Goal: Task Accomplishment & Management: Manage account settings

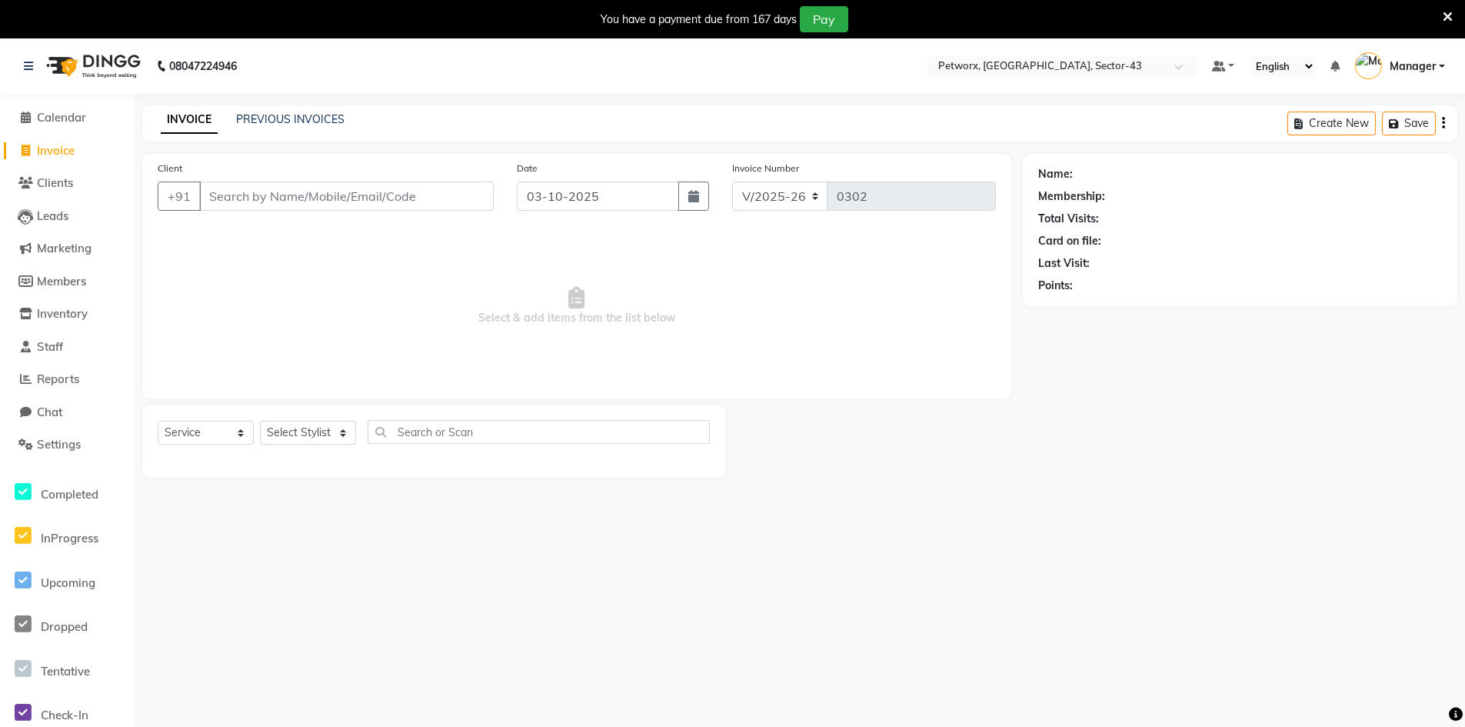
select select "8169"
select select "service"
click at [47, 444] on span "Settings" at bounding box center [59, 444] width 44 height 15
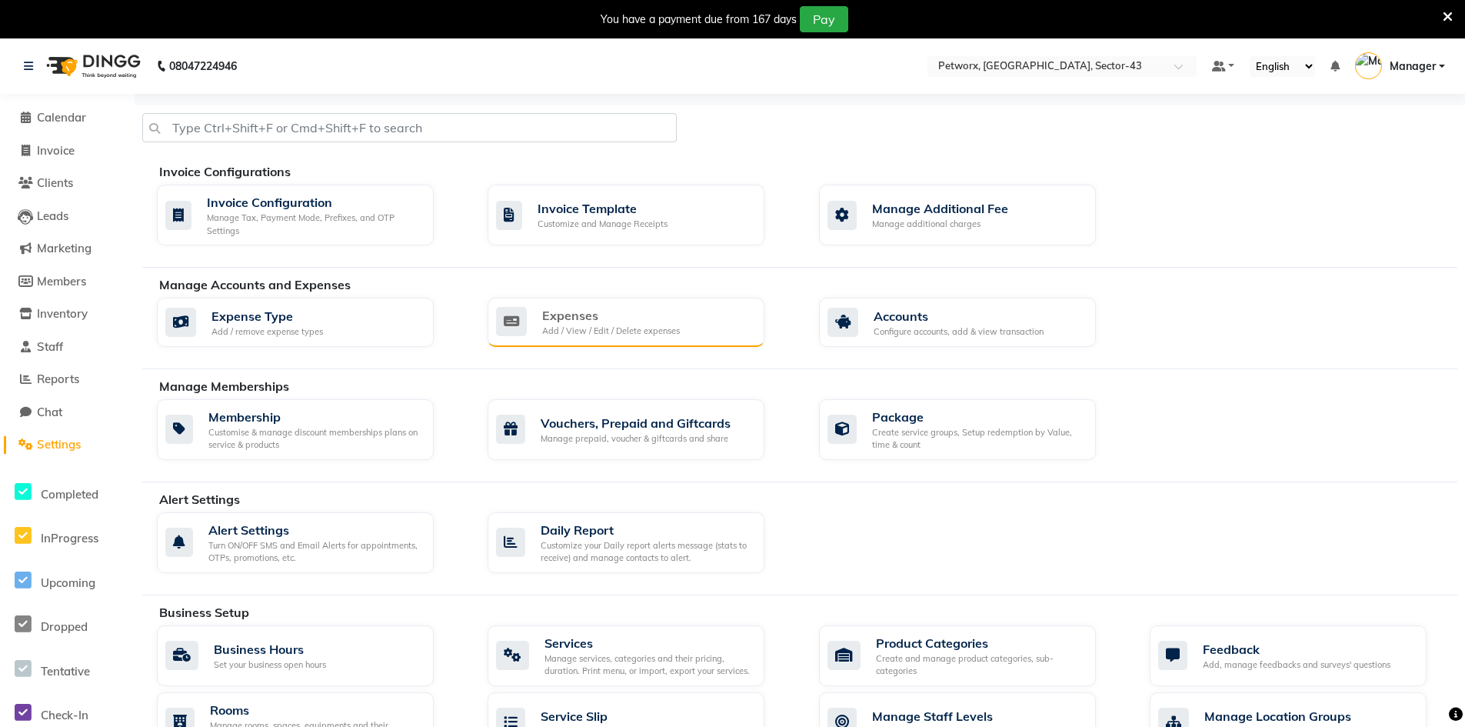
click at [574, 321] on div "Expenses" at bounding box center [611, 315] width 138 height 18
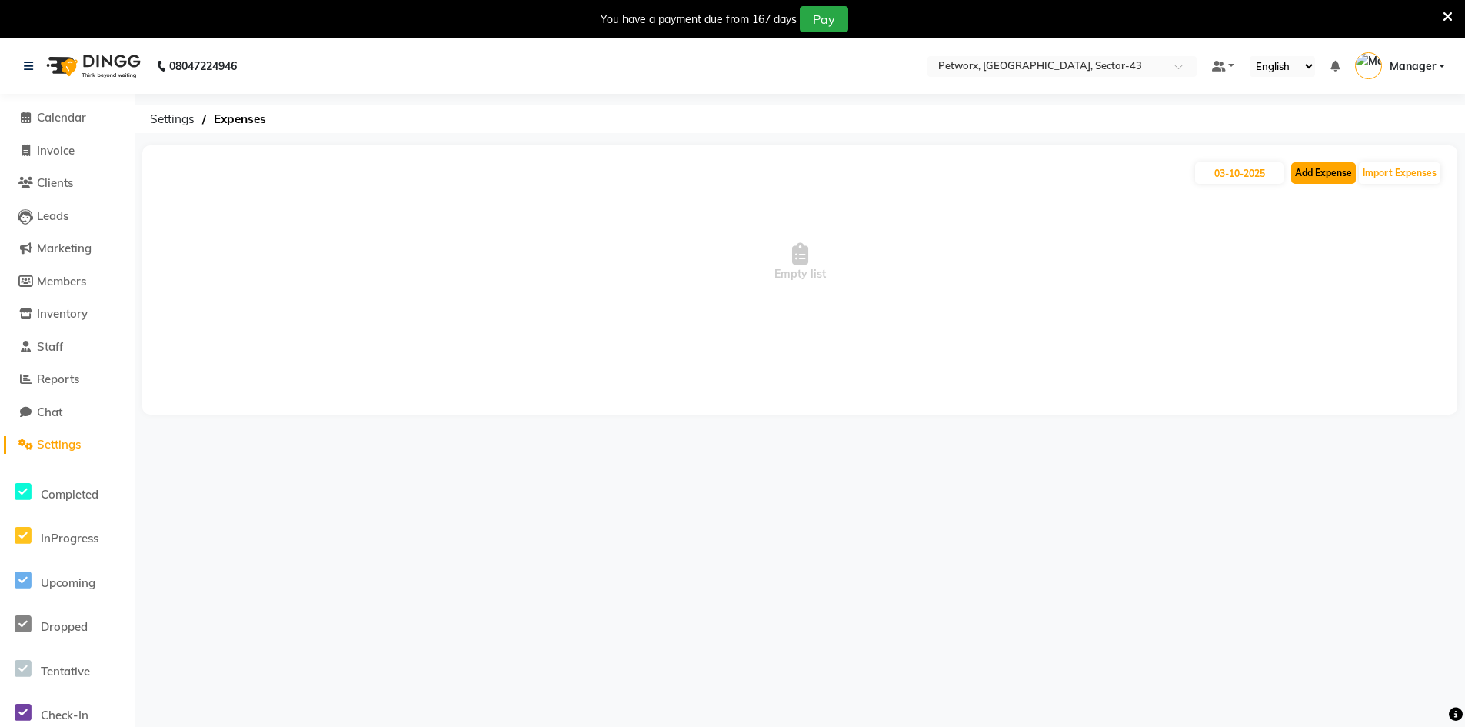
click at [1324, 180] on button "Add Expense" at bounding box center [1323, 173] width 65 height 22
select select "1"
select select "7297"
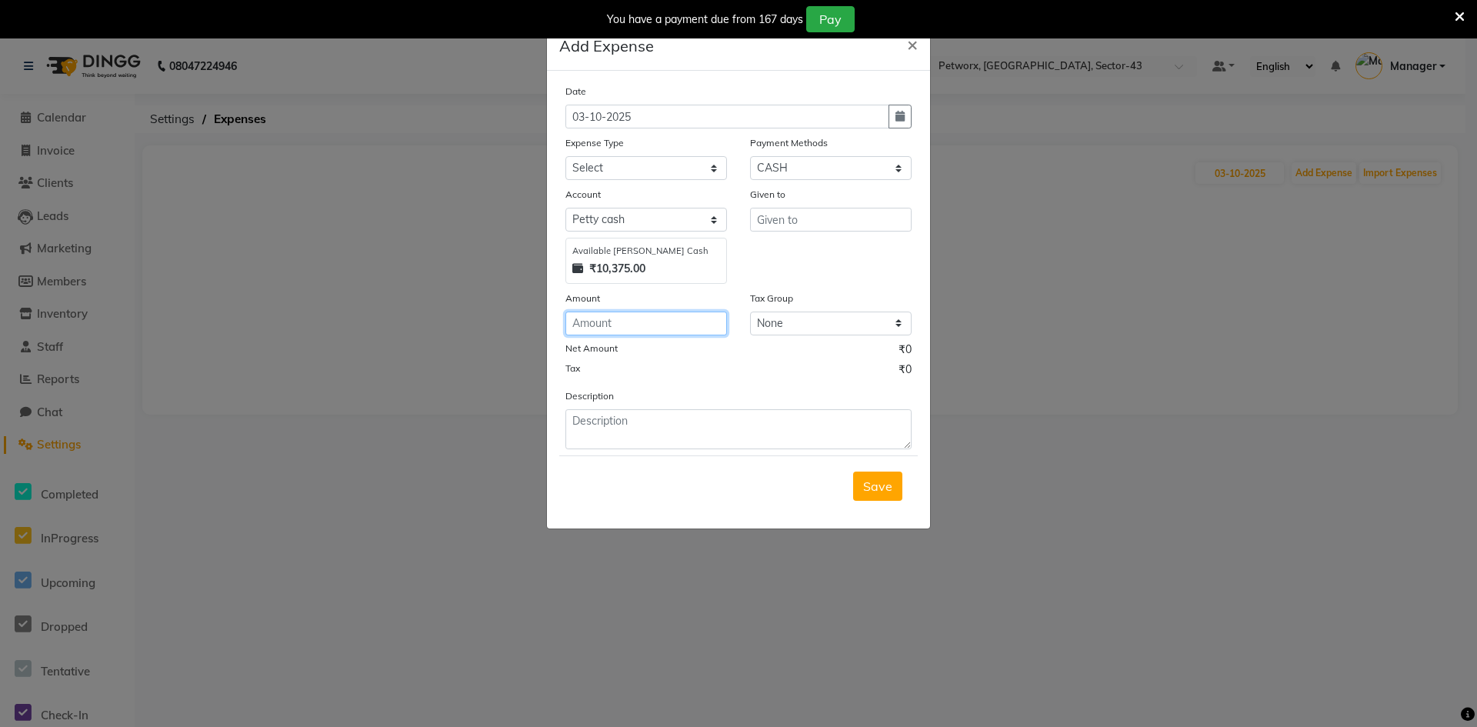
click at [640, 317] on input "number" at bounding box center [646, 324] width 162 height 24
type input "240"
click at [625, 425] on textarea at bounding box center [738, 429] width 346 height 40
click at [699, 167] on select "Select Advance Salary Air defuser Bank charges Car maintenance Cash transfer to…" at bounding box center [646, 168] width 162 height 24
select select "22128"
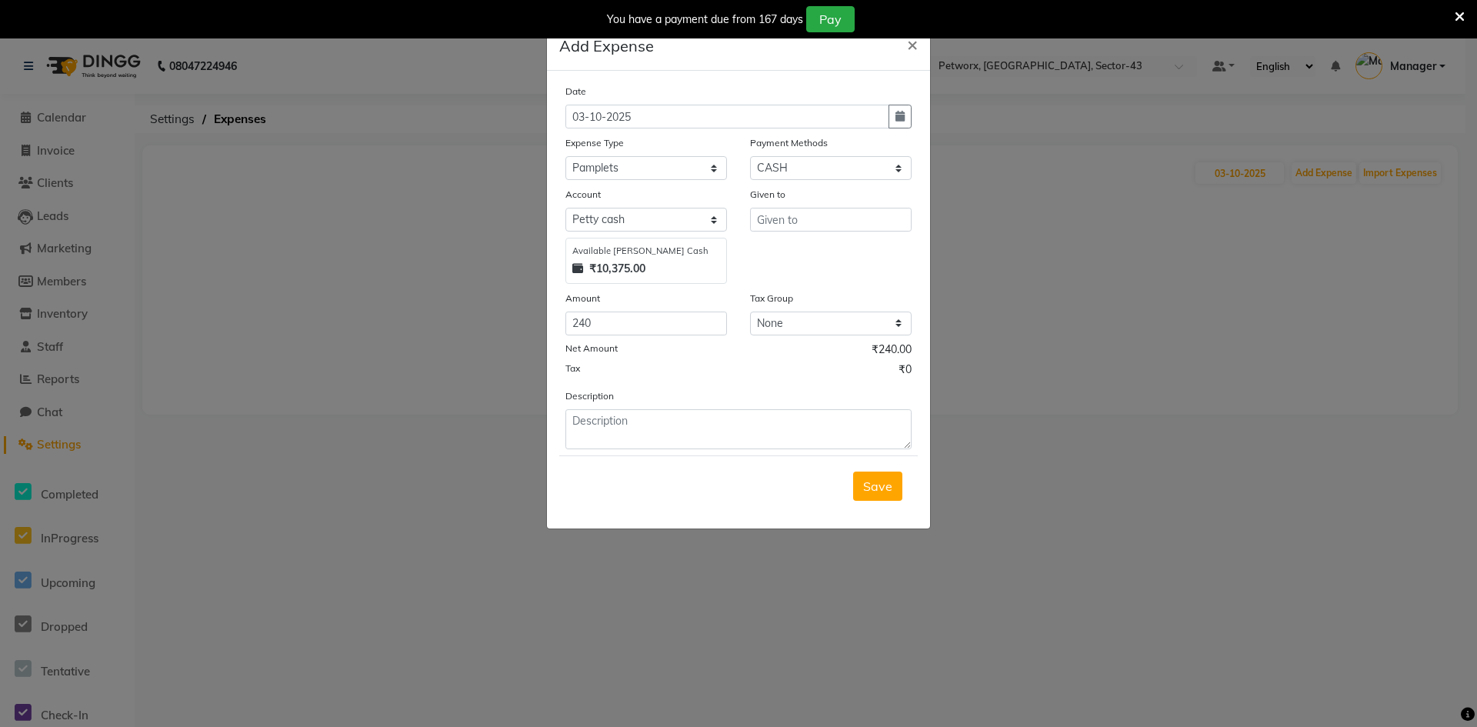
click at [1028, 247] on ngb-modal-window "Add Expense × Date [DATE] Expense Type Select Advance Salary Air defuser Bank c…" at bounding box center [738, 363] width 1477 height 727
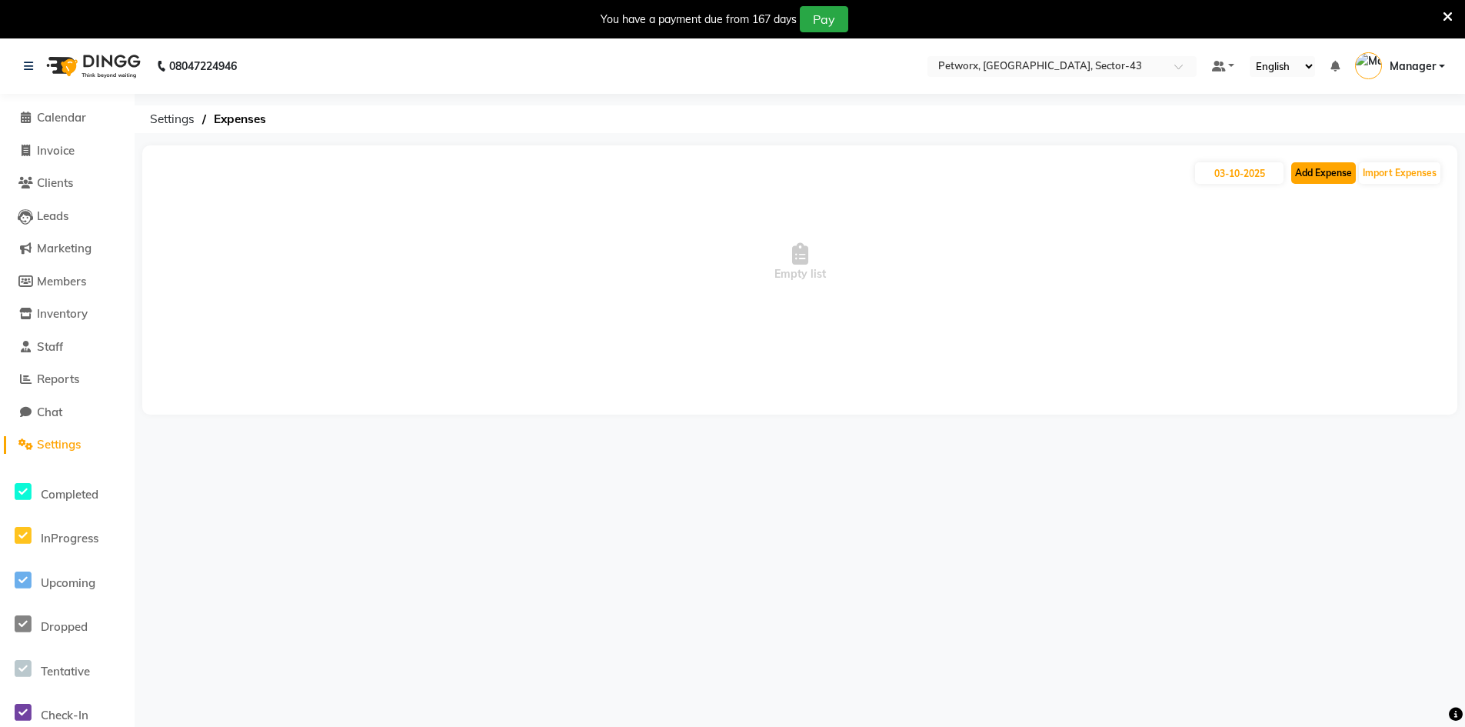
click at [1326, 180] on button "Add Expense" at bounding box center [1323, 173] width 65 height 22
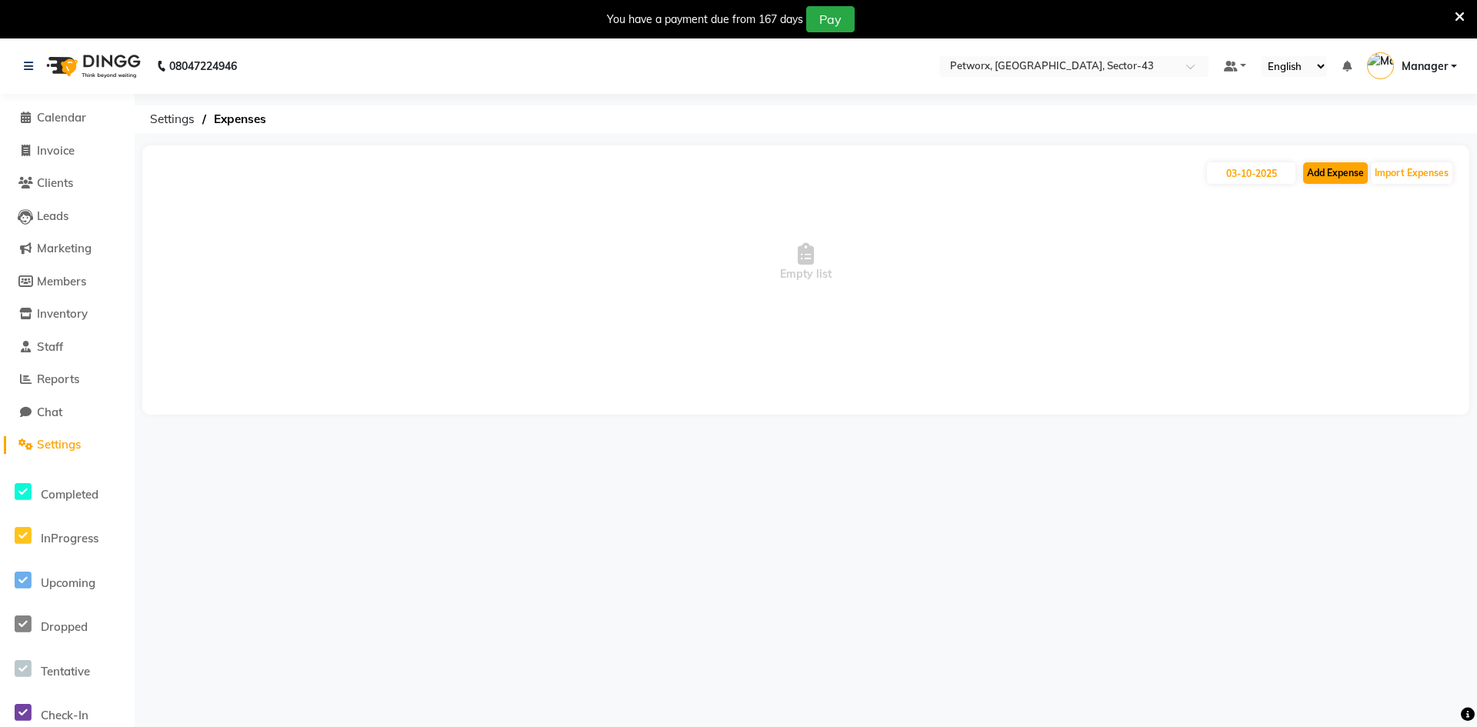
select select "1"
select select "7297"
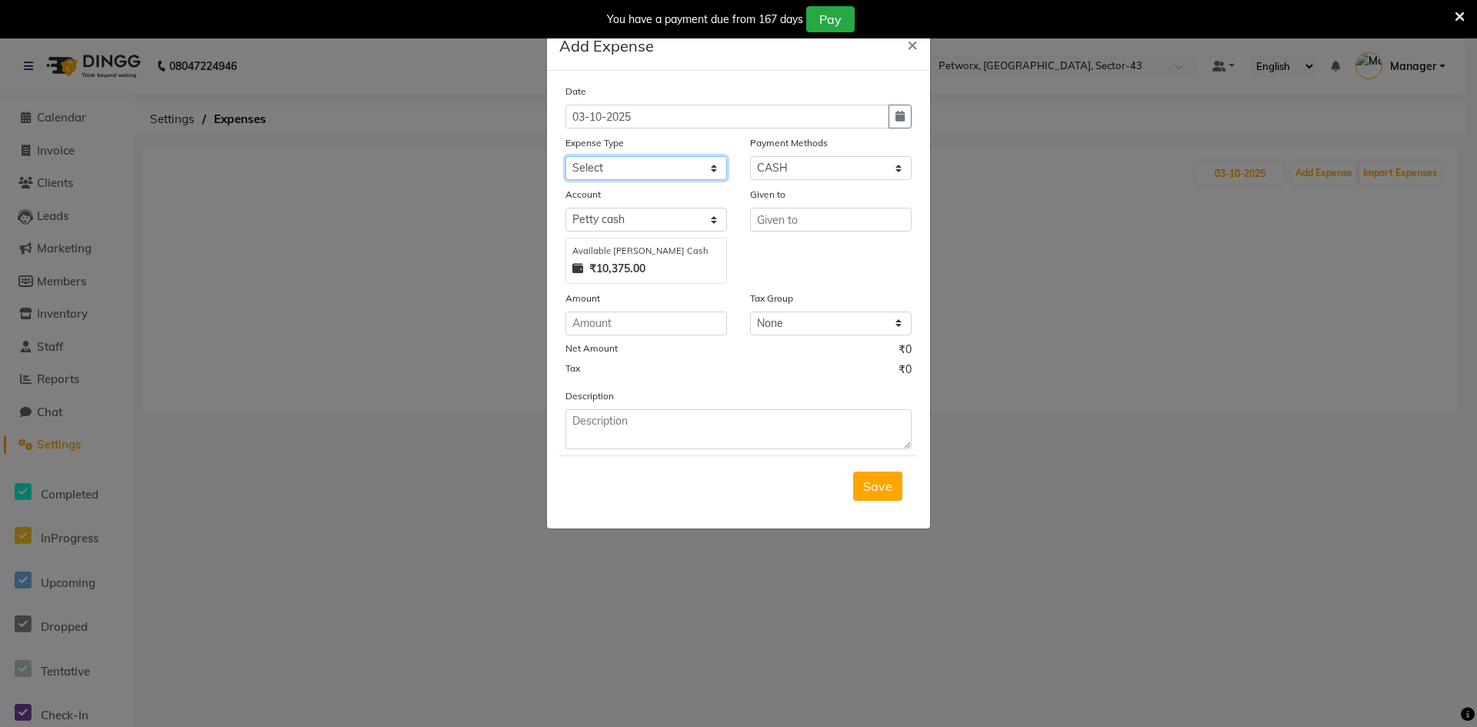
click at [652, 162] on select "Select Advance Salary Air defuser Bank charges Car maintenance Cash transfer to…" at bounding box center [646, 168] width 162 height 24
select select "21820"
drag, startPoint x: 913, startPoint y: 44, endPoint x: 923, endPoint y: 50, distance: 11.7
click at [918, 47] on button "×" at bounding box center [912, 43] width 35 height 43
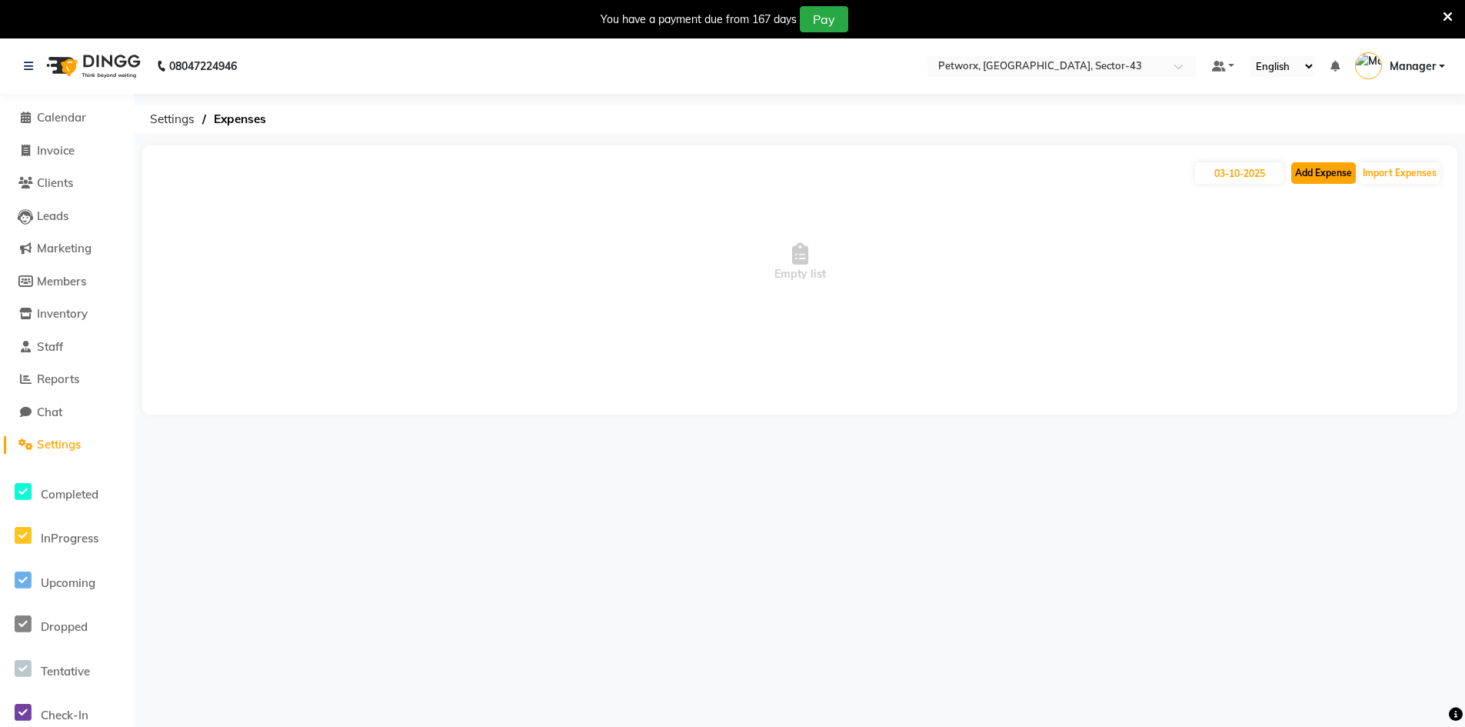
drag, startPoint x: 1307, startPoint y: 165, endPoint x: 1315, endPoint y: 168, distance: 8.3
click at [1315, 168] on button "Add Expense" at bounding box center [1323, 173] width 65 height 22
select select "1"
select select "7297"
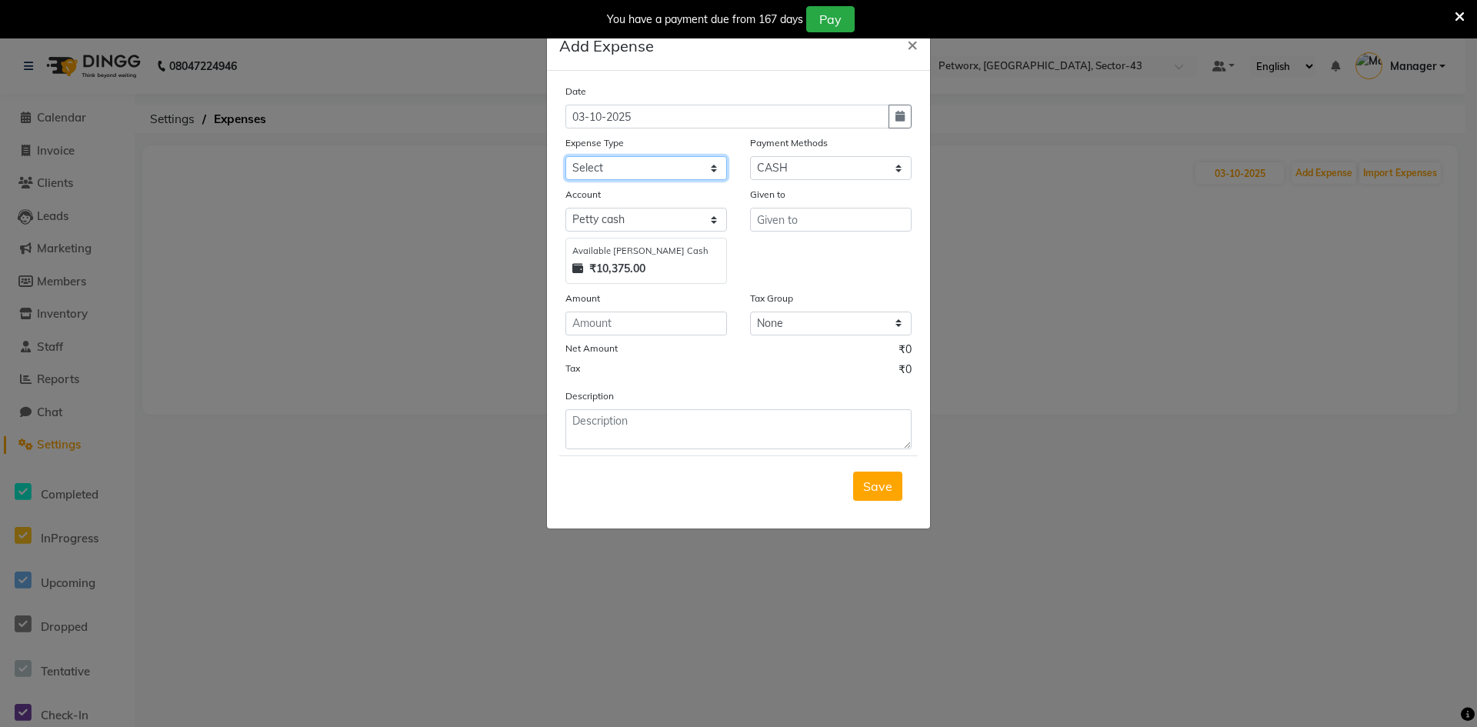
click at [711, 169] on select "Select Advance Salary Air defuser Bank charges Car maintenance Cash transfer to…" at bounding box center [646, 168] width 162 height 24
select select "22059"
click at [565, 156] on select "Select Advance Salary Air defuser Bank charges Car maintenance Cash transfer to…" at bounding box center [646, 168] width 162 height 24
click at [648, 318] on input "number" at bounding box center [646, 324] width 162 height 24
type input "240"
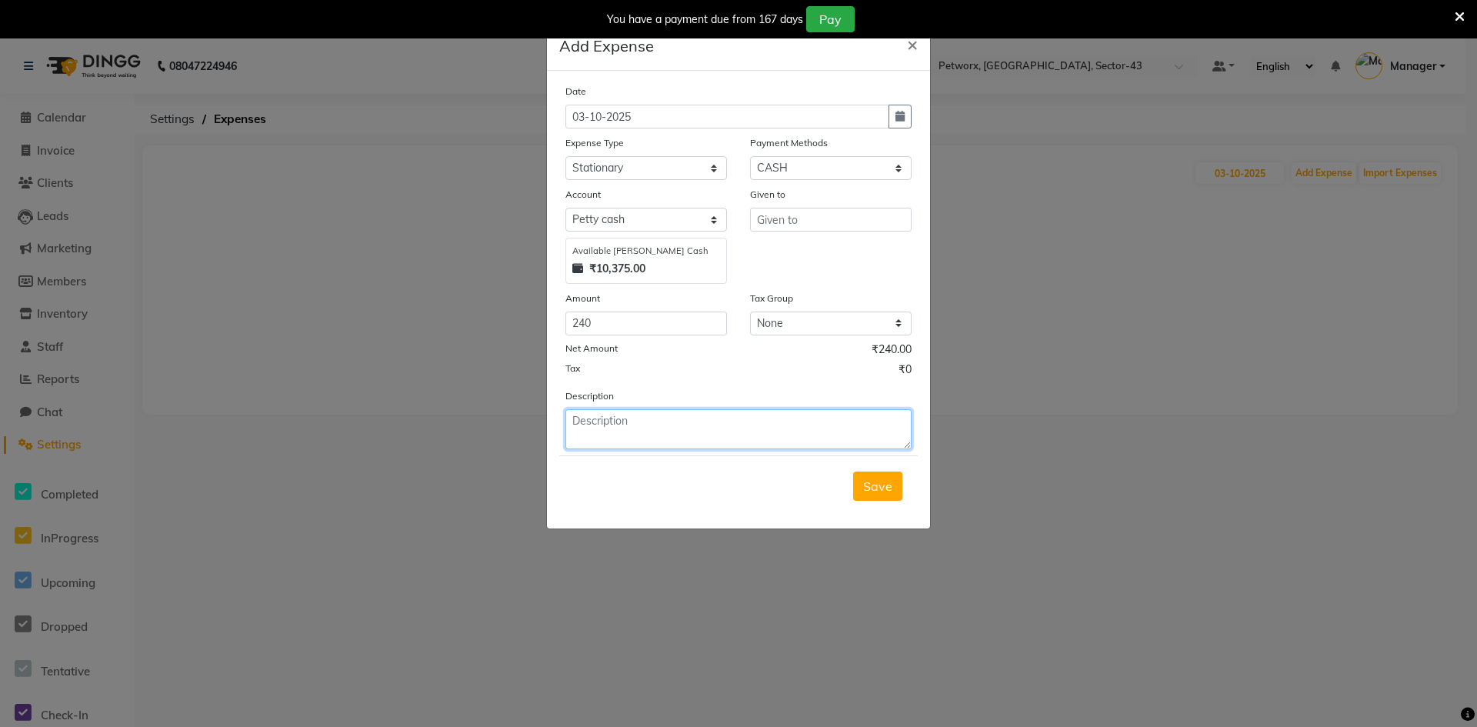
click at [584, 447] on textarea at bounding box center [738, 429] width 346 height 40
type textarea "Photo Copy Documents etc"
click at [880, 495] on button "Save" at bounding box center [877, 486] width 49 height 29
click at [808, 219] on input "text" at bounding box center [831, 220] width 162 height 24
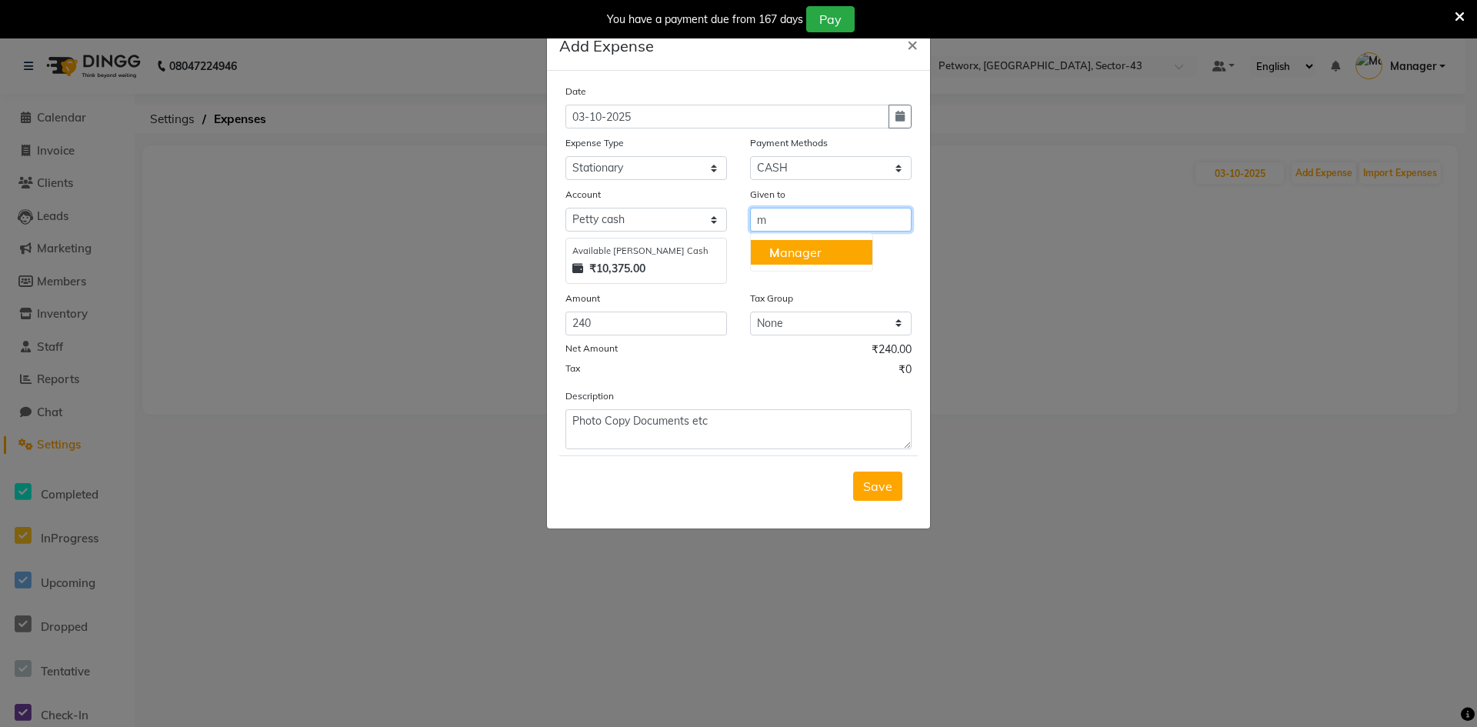
click at [793, 253] on ngb-highlight "M anager" at bounding box center [795, 252] width 52 height 15
type input "Manager"
click at [881, 492] on span "Save" at bounding box center [877, 485] width 29 height 15
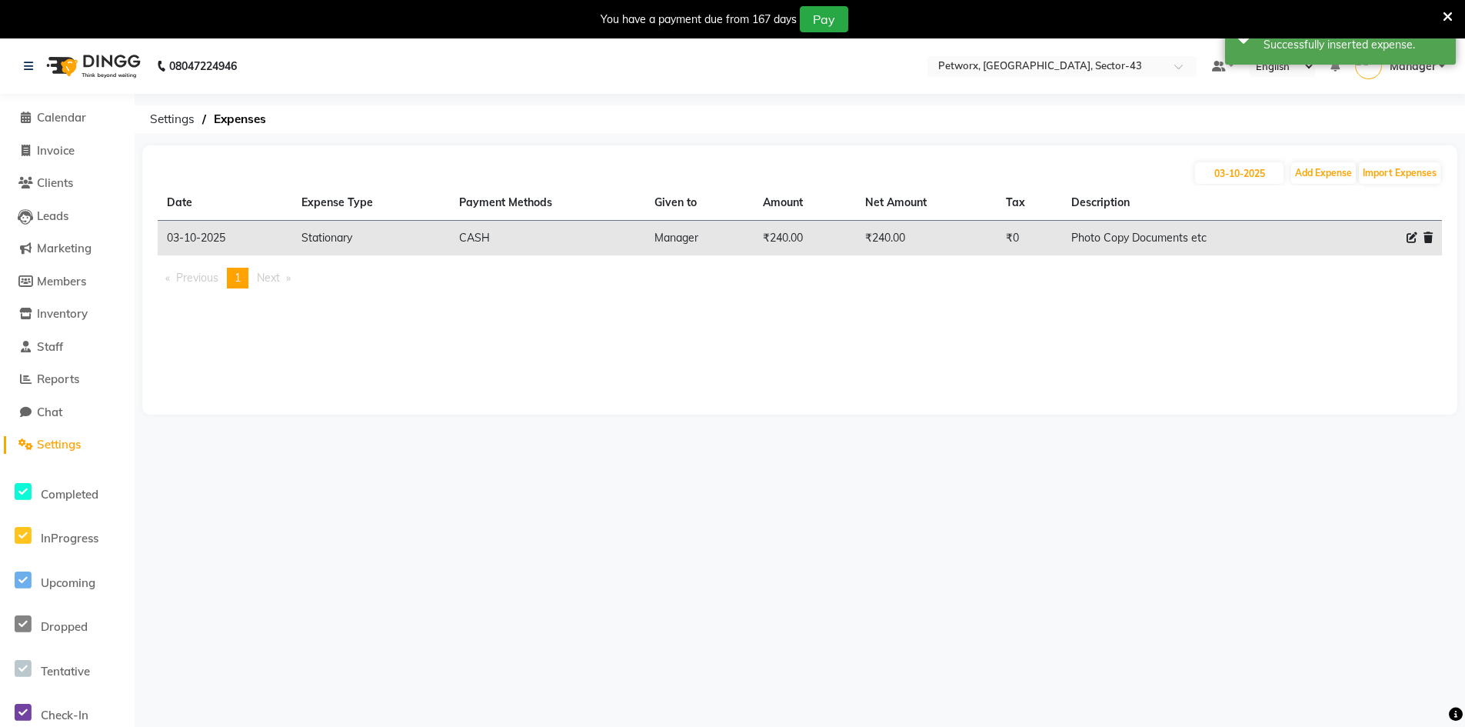
click at [62, 445] on span "Settings" at bounding box center [59, 444] width 44 height 15
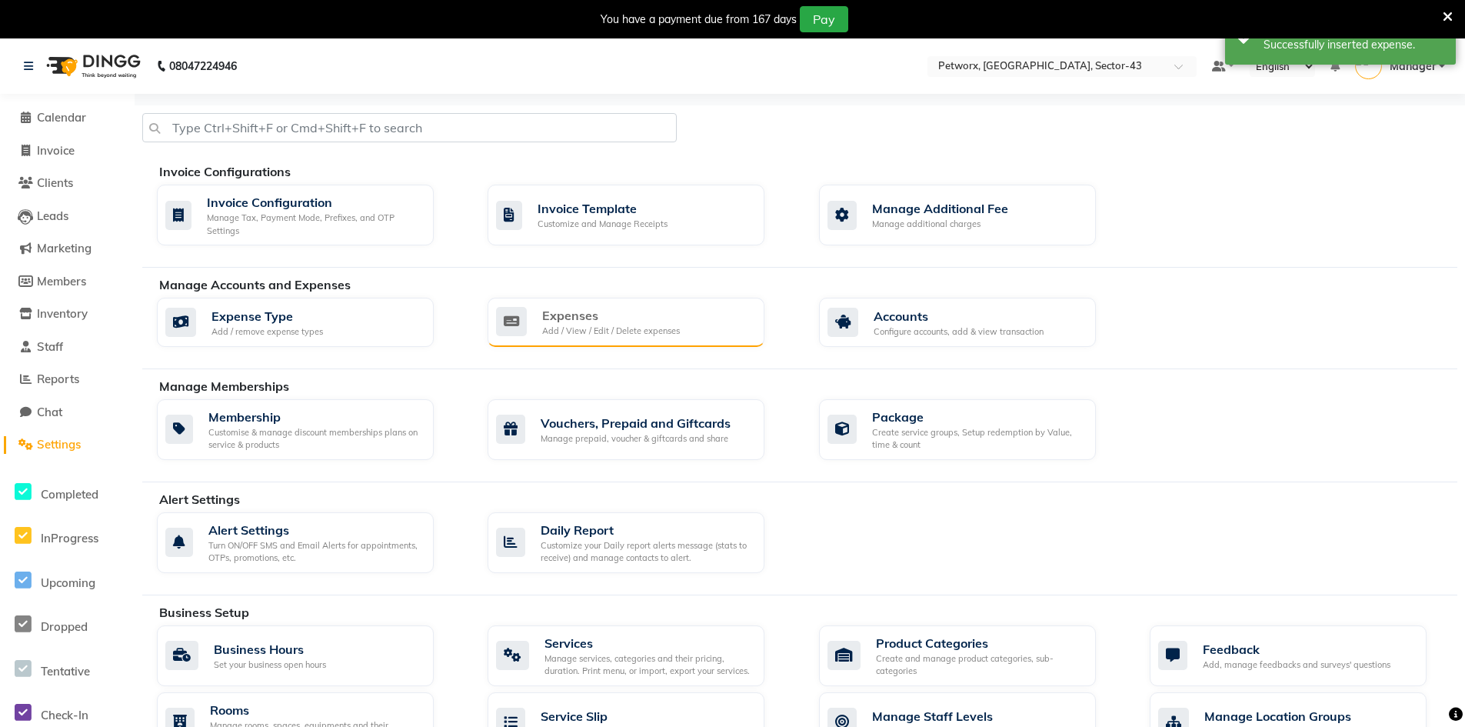
click at [568, 316] on div "Expenses" at bounding box center [611, 315] width 138 height 18
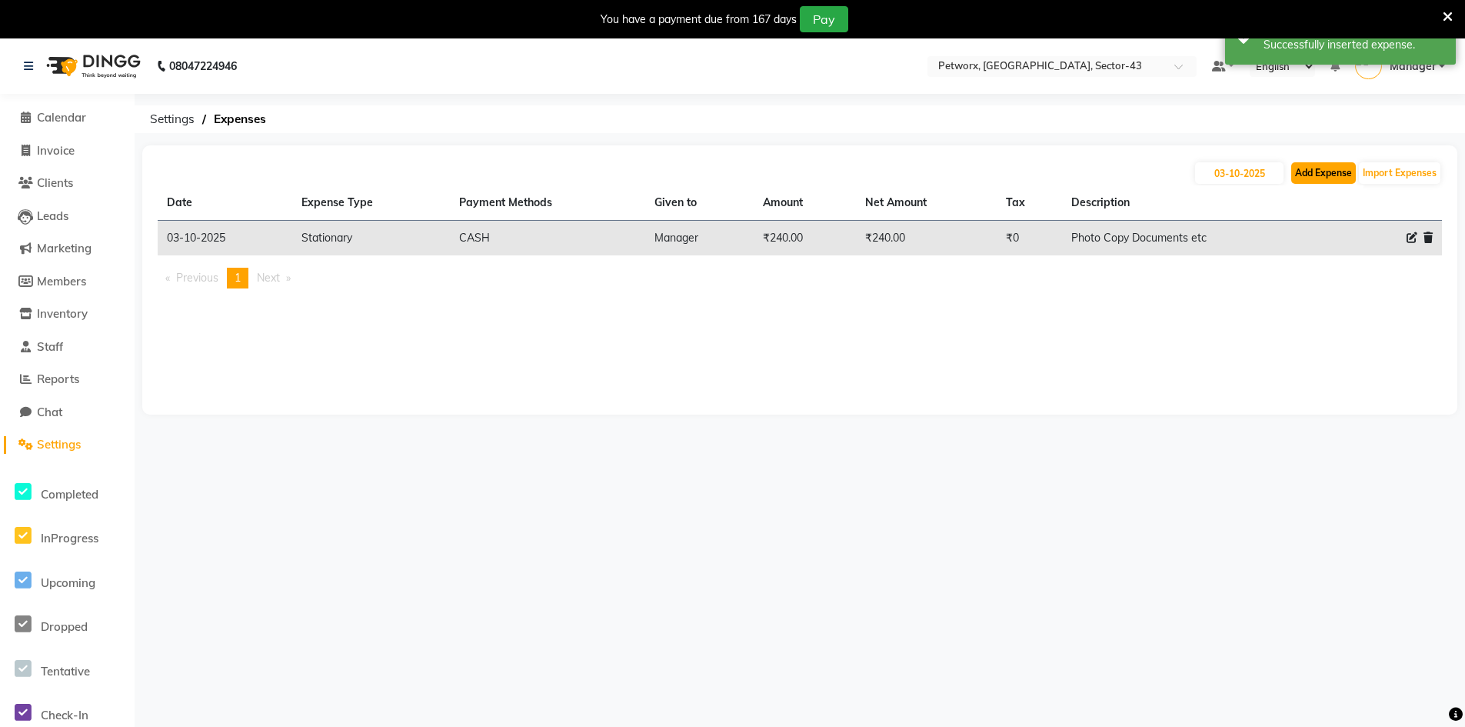
click at [1315, 171] on button "Add Expense" at bounding box center [1323, 173] width 65 height 22
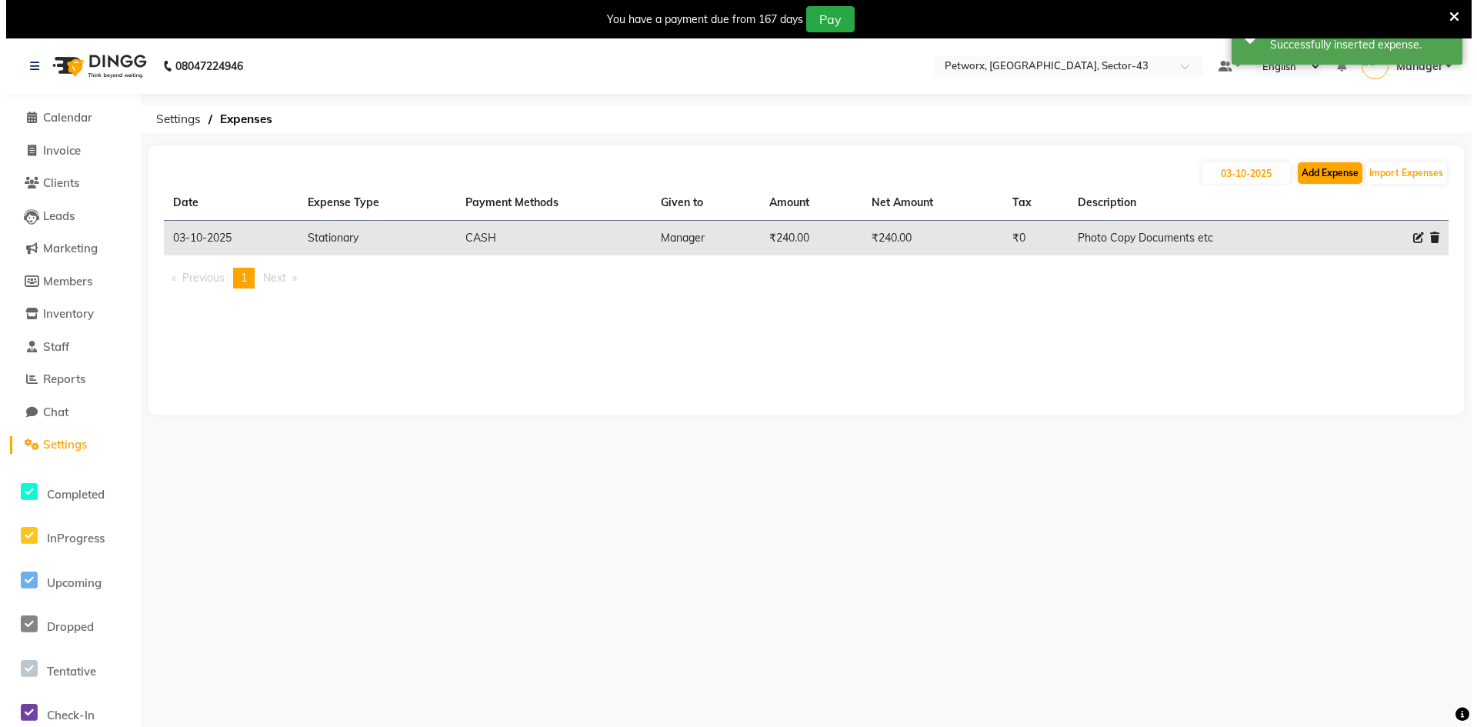
select select "1"
select select "7297"
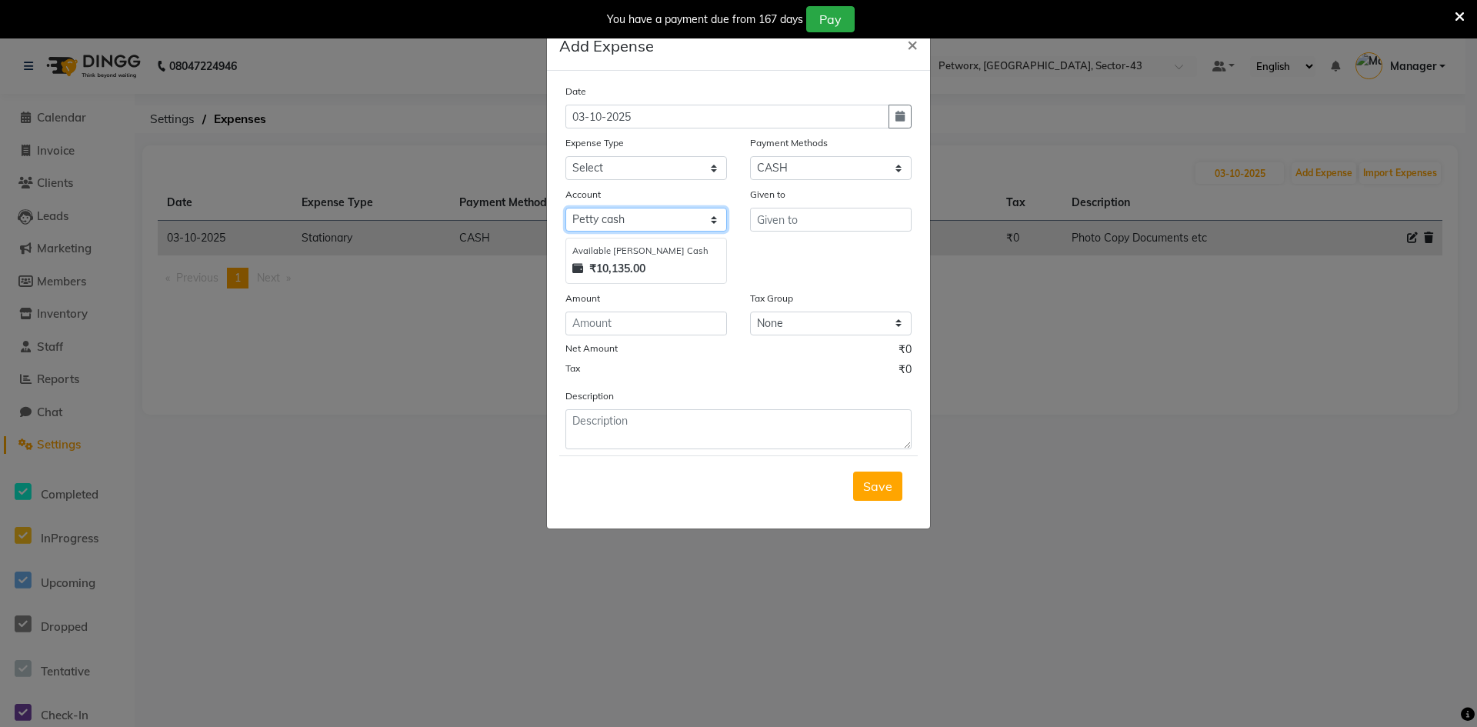
click at [623, 227] on select "Select [PERSON_NAME] cash" at bounding box center [646, 220] width 162 height 24
click at [630, 170] on select "Select Advance Salary Air defuser Bank charges Car maintenance Cash transfer to…" at bounding box center [646, 168] width 162 height 24
select select "21821"
click at [565, 156] on select "Select Advance Salary Air defuser Bank charges Car maintenance Cash transfer to…" at bounding box center [646, 168] width 162 height 24
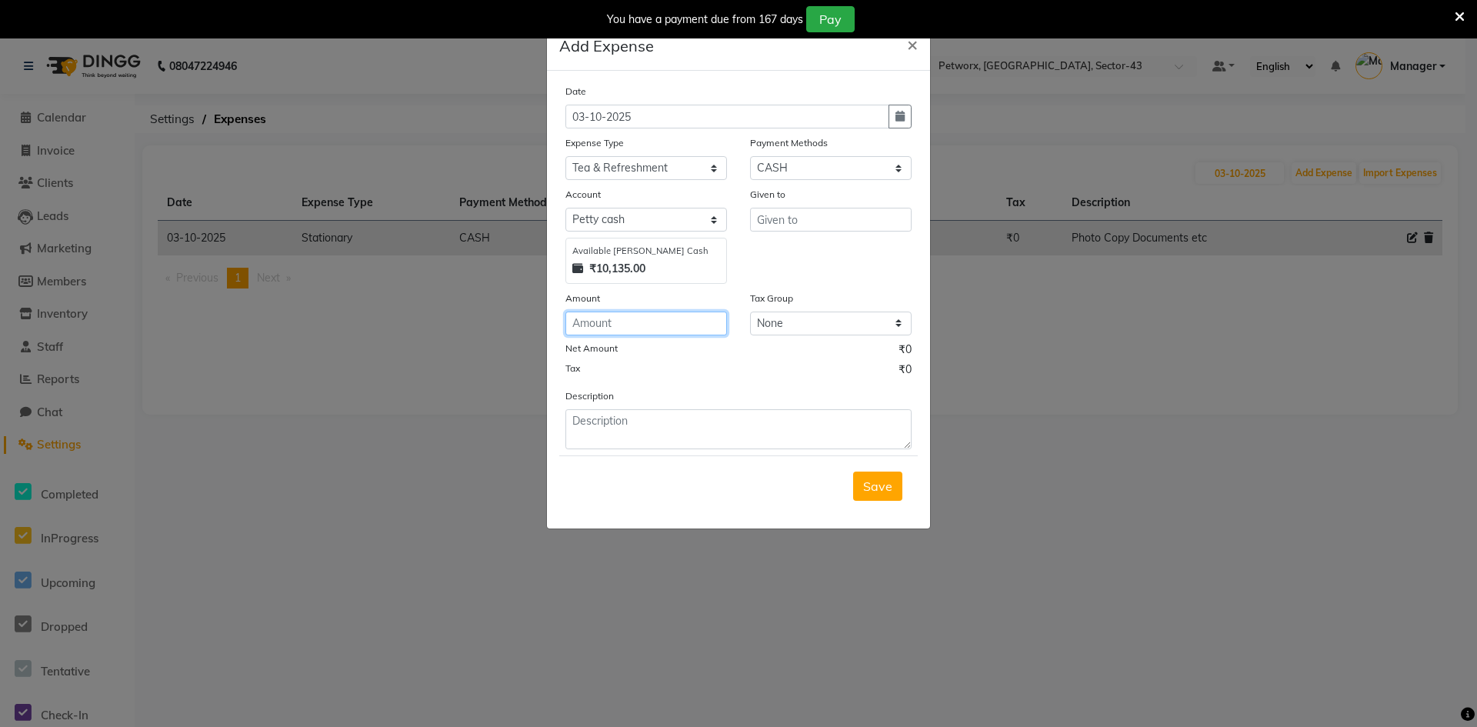
click at [651, 332] on input "number" at bounding box center [646, 324] width 162 height 24
type input "50"
click at [879, 331] on select "None GST 5% 12% GST 5% GST GST" at bounding box center [831, 324] width 162 height 24
click at [890, 175] on select "Select Wallet CARD CASH UPI" at bounding box center [831, 168] width 162 height 24
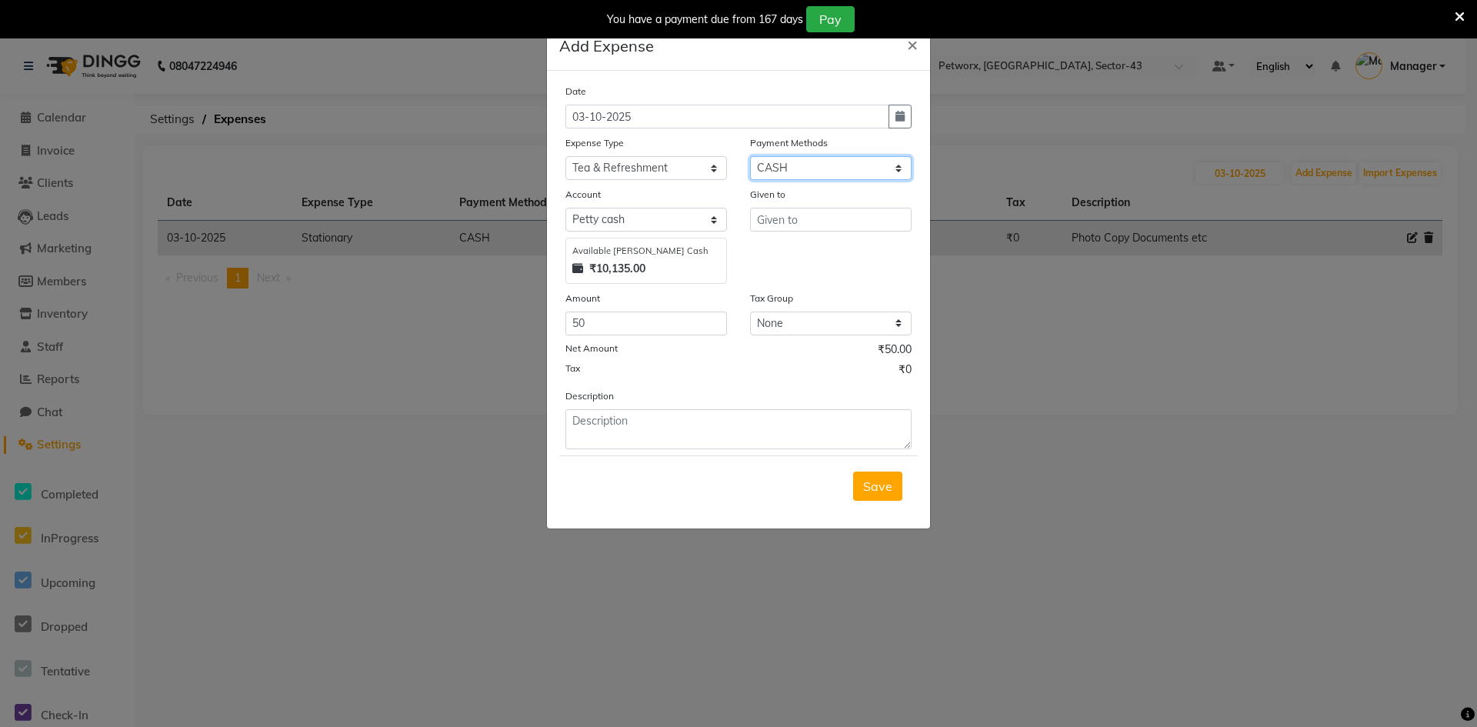
click at [890, 175] on select "Select Wallet CARD CASH UPI" at bounding box center [831, 168] width 162 height 24
click at [868, 234] on div "Given to" at bounding box center [830, 235] width 185 height 98
click at [846, 215] on input "text" at bounding box center [831, 220] width 162 height 24
click at [832, 252] on button "M anager" at bounding box center [812, 252] width 122 height 25
type input "Manager"
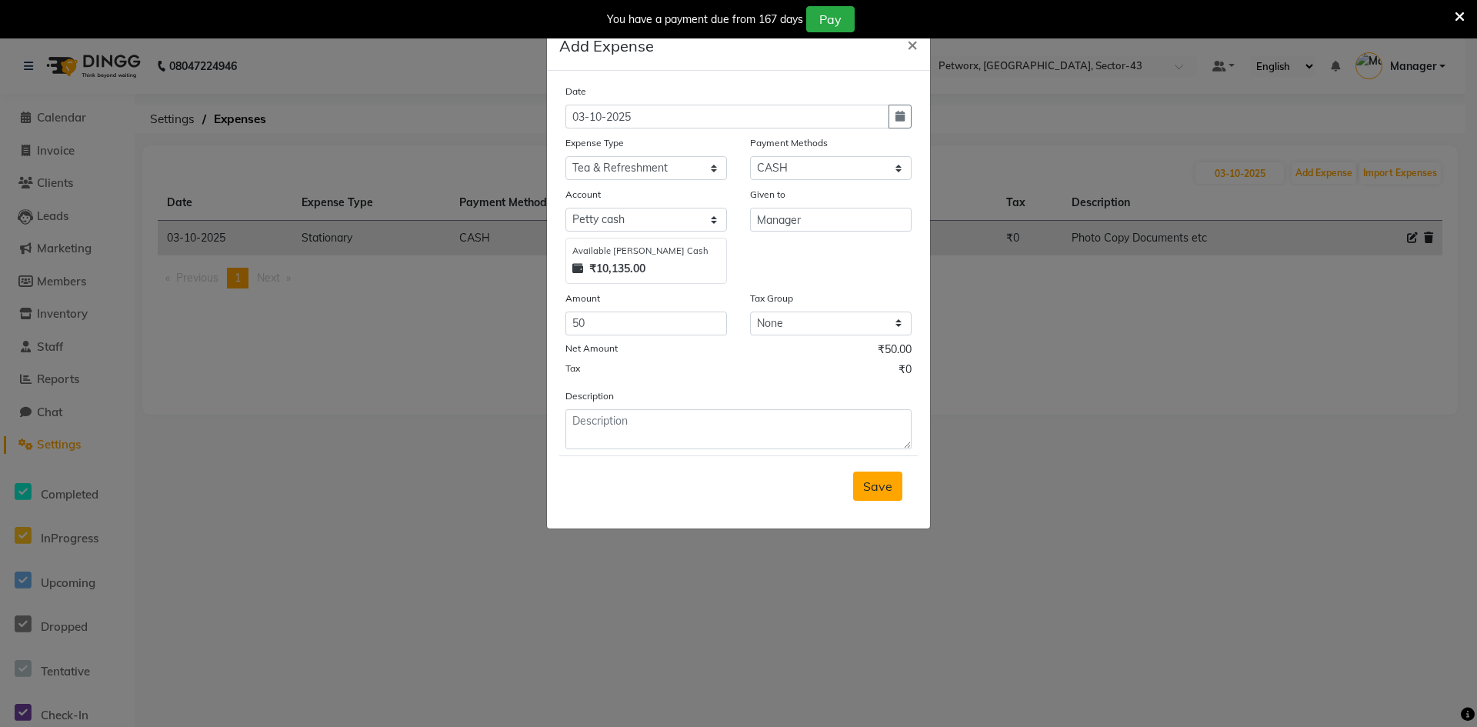
click at [872, 485] on span "Save" at bounding box center [877, 485] width 29 height 15
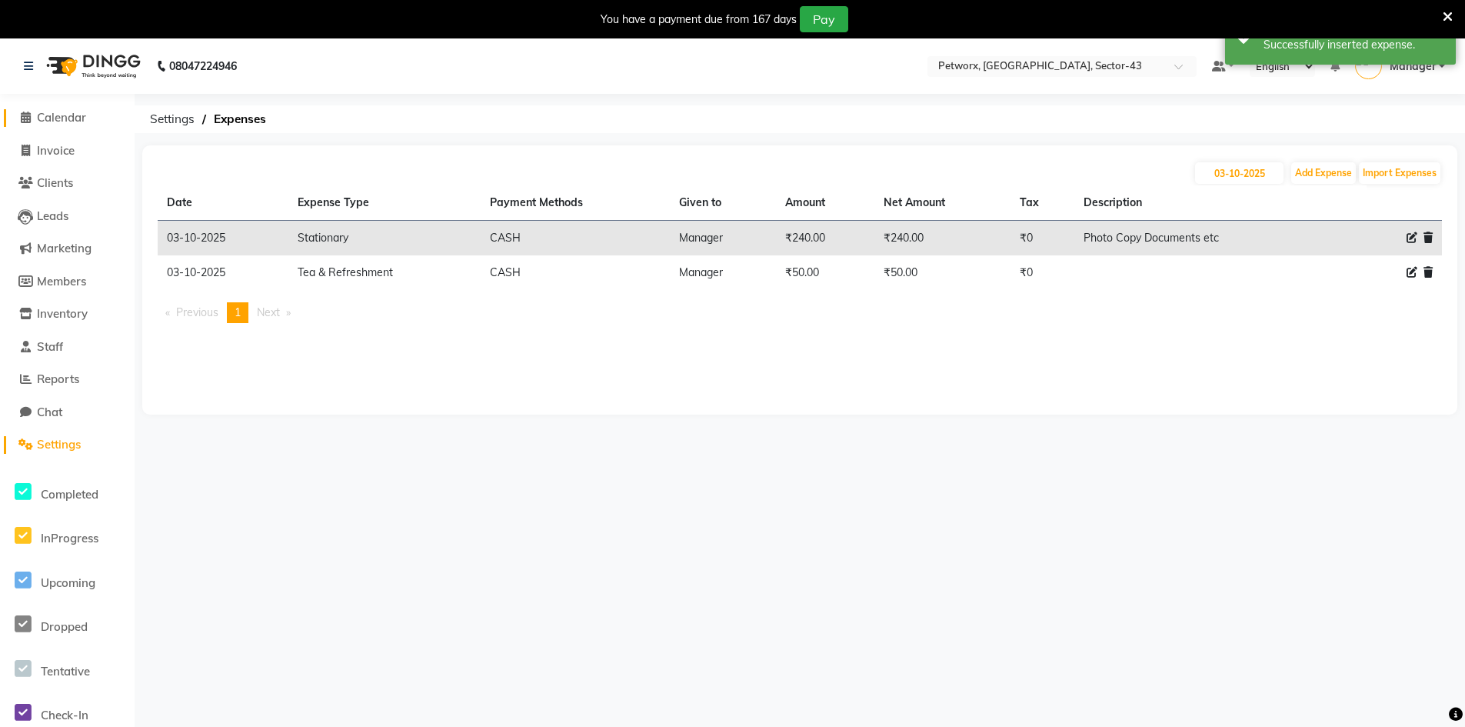
click at [51, 116] on span "Calendar" at bounding box center [61, 117] width 49 height 15
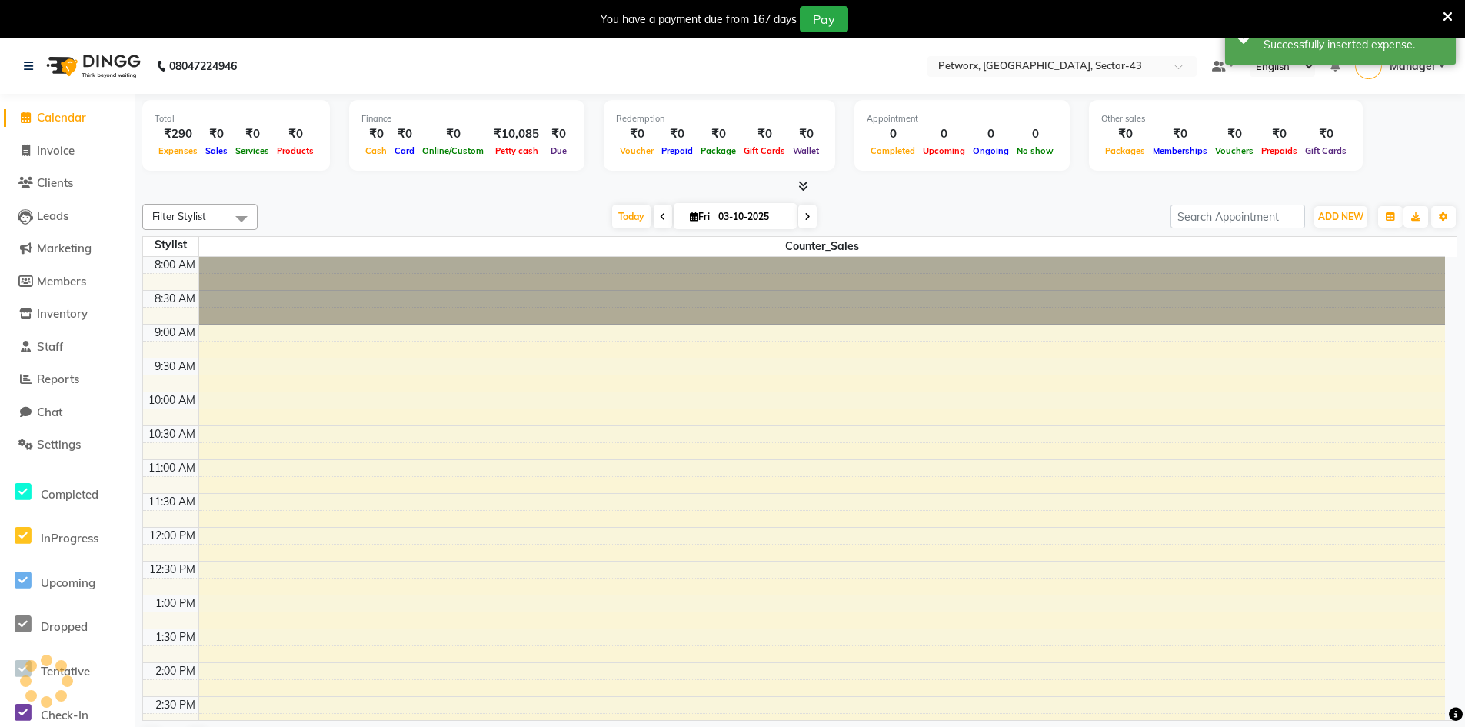
click at [52, 162] on li "Invoice" at bounding box center [67, 151] width 135 height 33
click at [62, 150] on span "Invoice" at bounding box center [56, 150] width 38 height 15
select select "service"
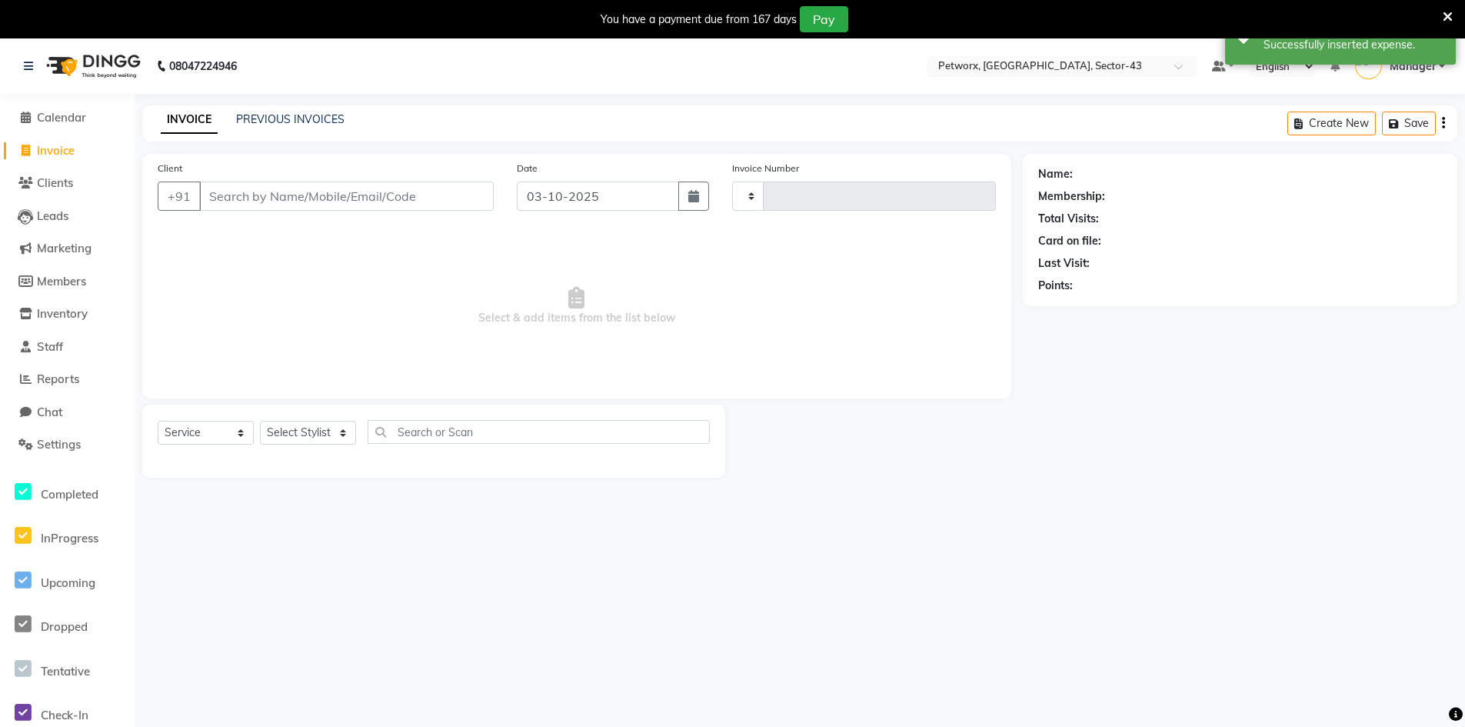
type input "0302"
select select "8169"
click at [1418, 62] on span "Manager" at bounding box center [1413, 66] width 46 height 16
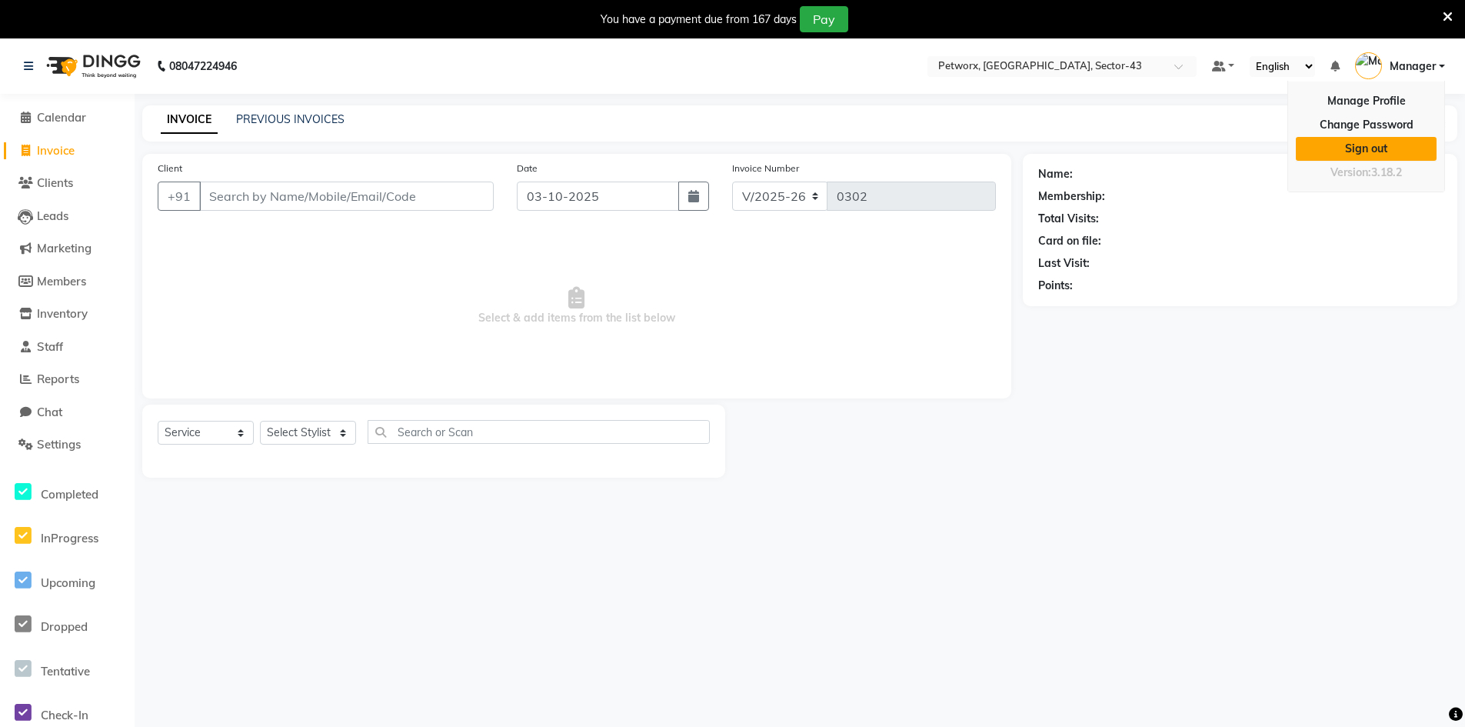
click at [1355, 144] on link "Sign out" at bounding box center [1366, 149] width 141 height 24
